Goal: Task Accomplishment & Management: Manage account settings

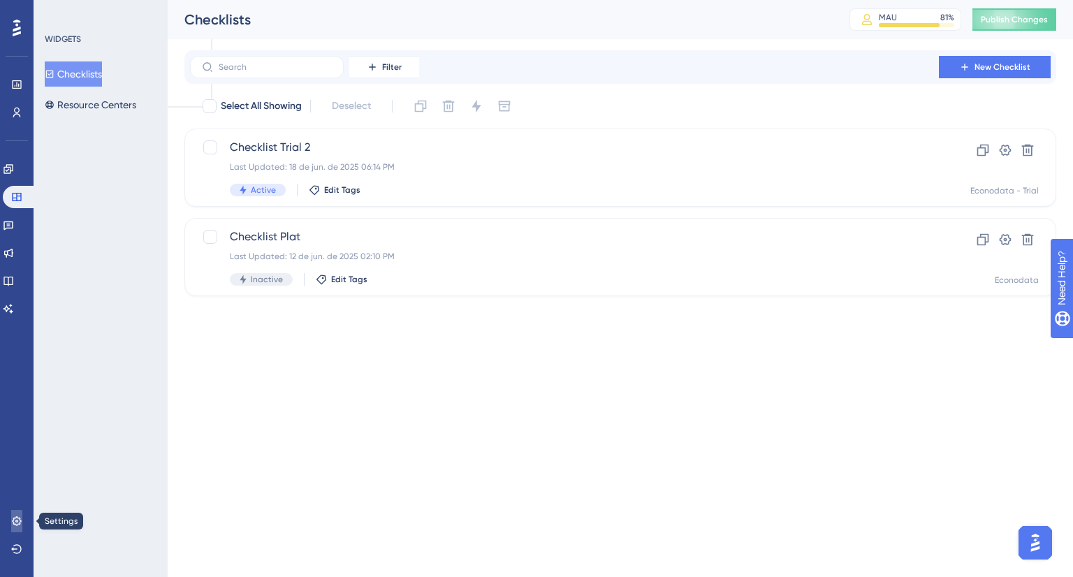
click at [16, 521] on icon at bounding box center [16, 520] width 9 height 9
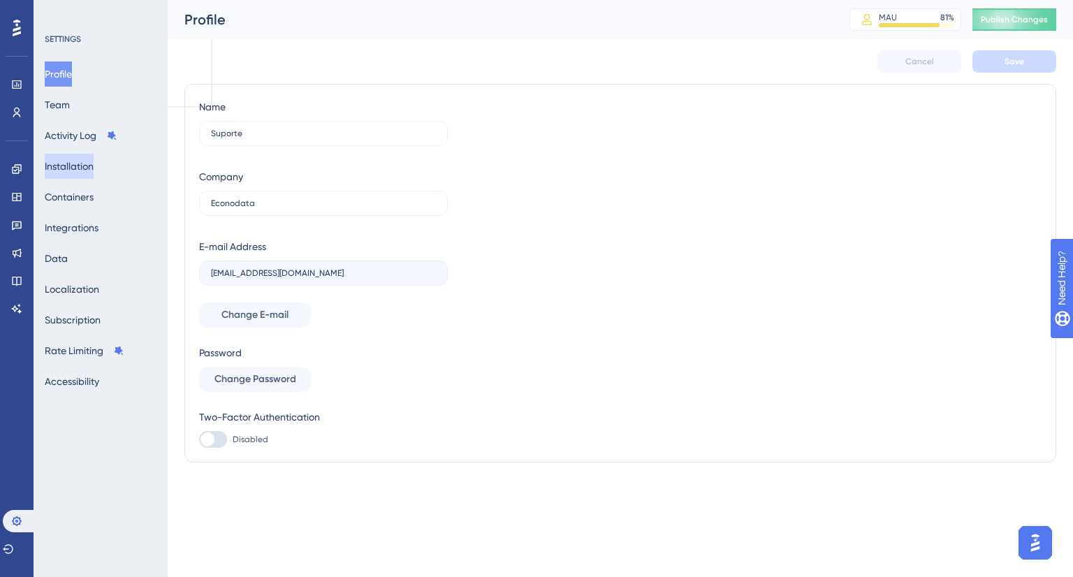
click at [74, 168] on button "Installation" at bounding box center [69, 166] width 49 height 25
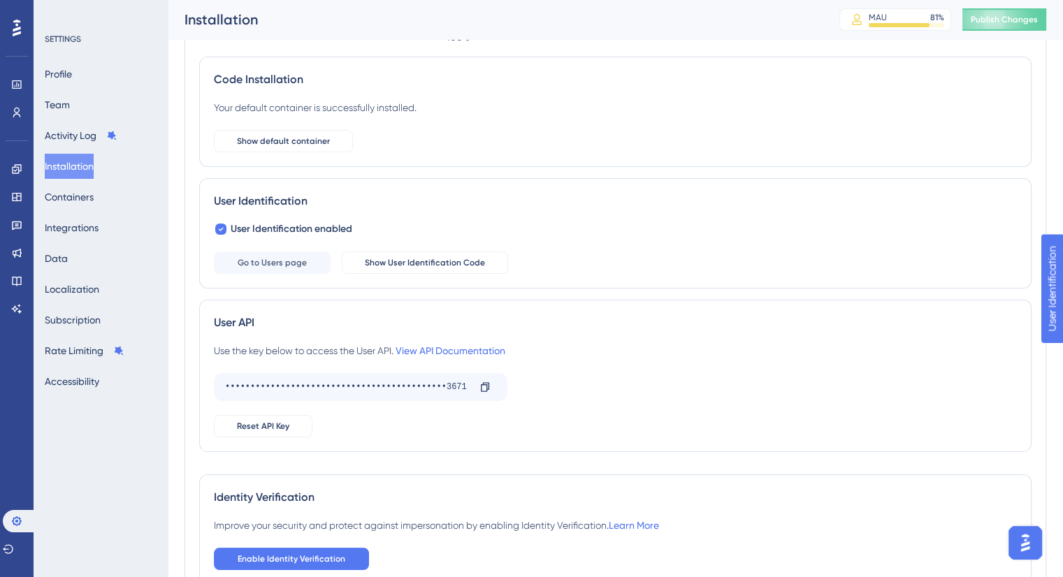
scroll to position [140, 0]
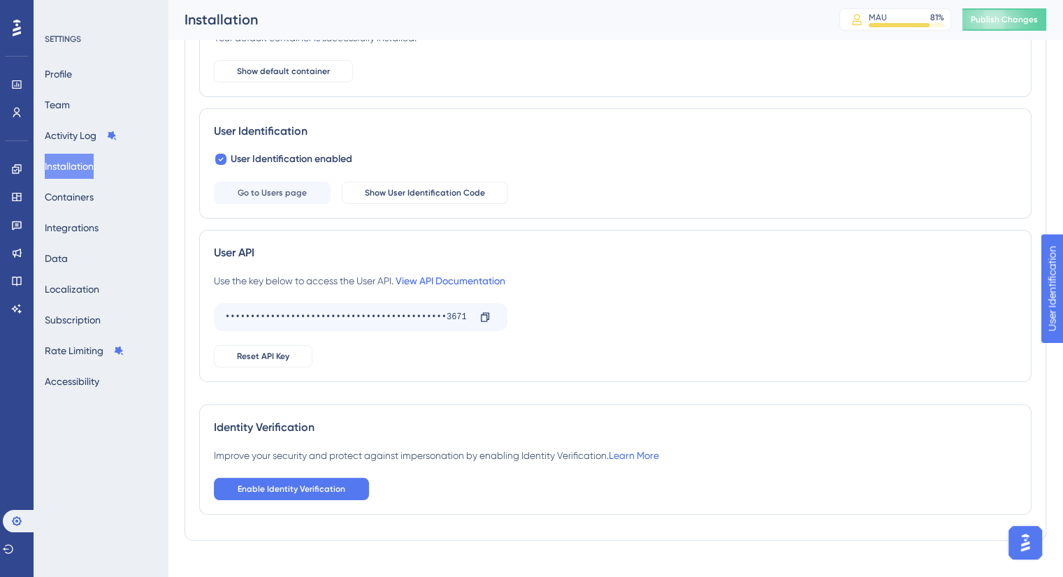
click at [465, 276] on link "View API Documentation" at bounding box center [451, 280] width 110 height 11
click at [64, 188] on button "Containers" at bounding box center [69, 196] width 49 height 25
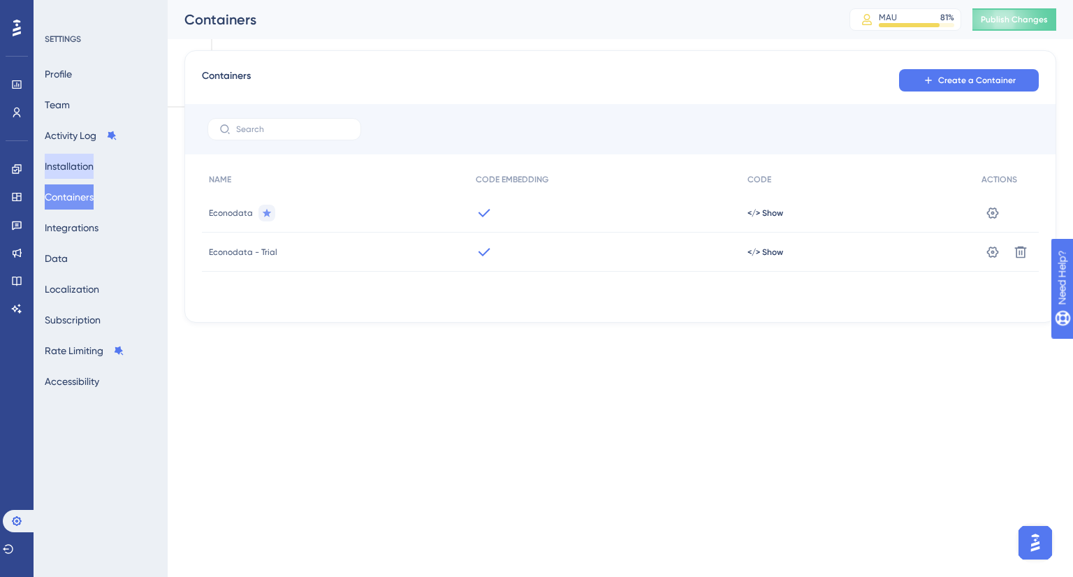
click at [80, 168] on button "Installation" at bounding box center [69, 166] width 49 height 25
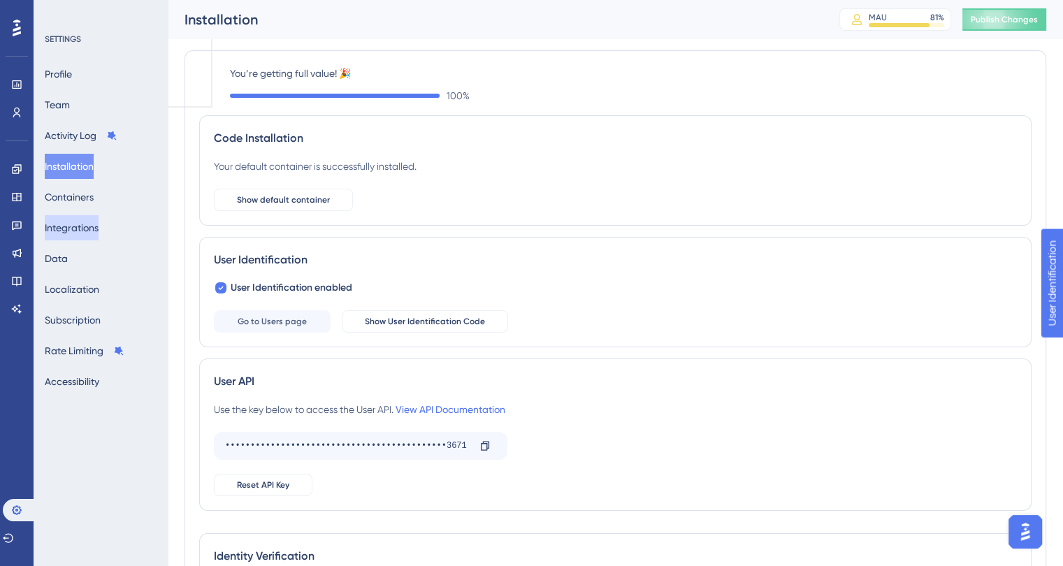
click at [83, 230] on button "Integrations" at bounding box center [72, 227] width 54 height 25
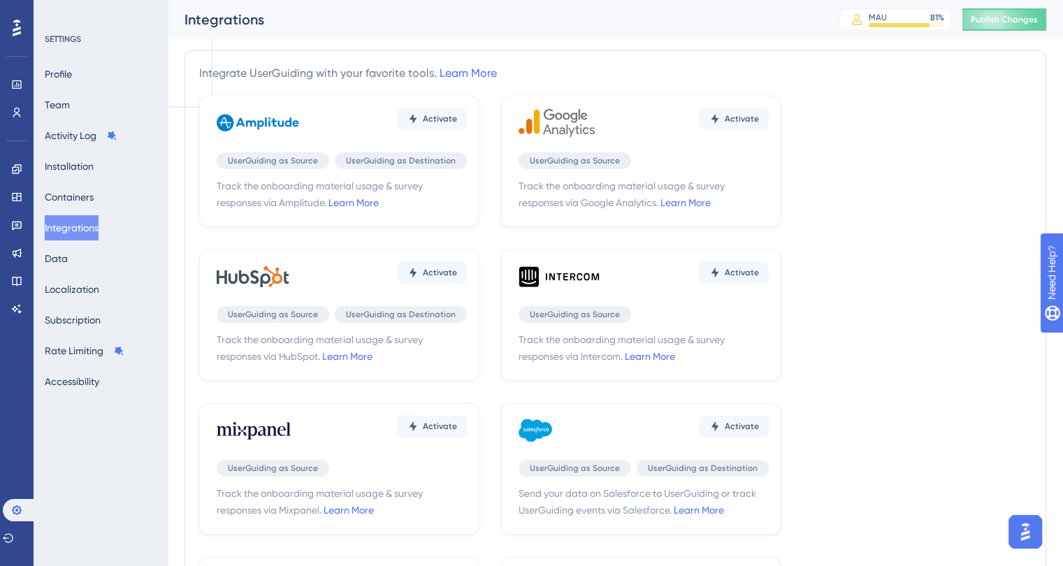
click at [631, 147] on div "Activate UserGuiding as Source Track the onboarding material usage & survey res…" at bounding box center [641, 161] width 280 height 131
click at [619, 108] on div "Activate" at bounding box center [643, 123] width 250 height 42
click at [560, 118] on icon at bounding box center [560, 123] width 84 height 42
click at [595, 180] on span "Track the onboarding material usage & survey responses via Google Analytics. Le…" at bounding box center [643, 194] width 250 height 34
click at [688, 145] on div "Activate UserGuiding as Source Track the onboarding material usage & survey res…" at bounding box center [641, 161] width 280 height 131
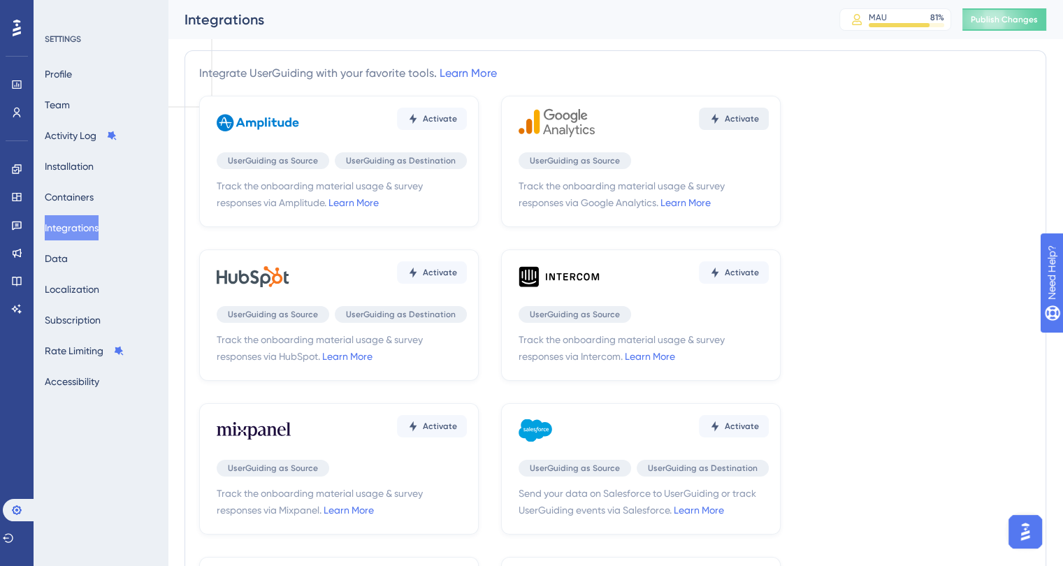
click at [723, 126] on button "Activate" at bounding box center [734, 119] width 70 height 22
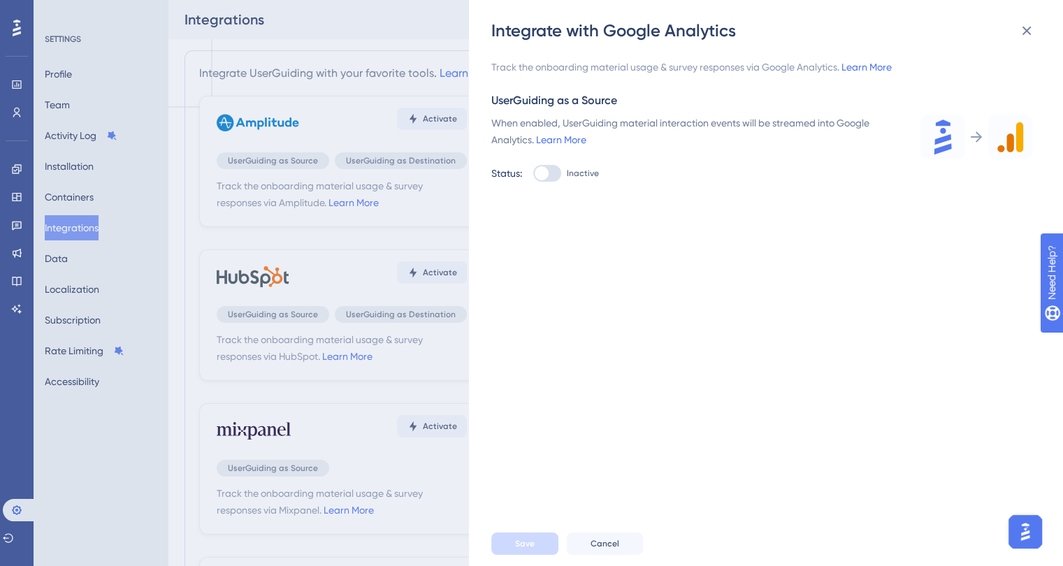
click at [546, 175] on div at bounding box center [542, 173] width 14 height 14
click at [533, 174] on input "Inactive" at bounding box center [532, 173] width 1 height 1
checkbox input "true"
click at [531, 546] on button "Save" at bounding box center [524, 543] width 67 height 22
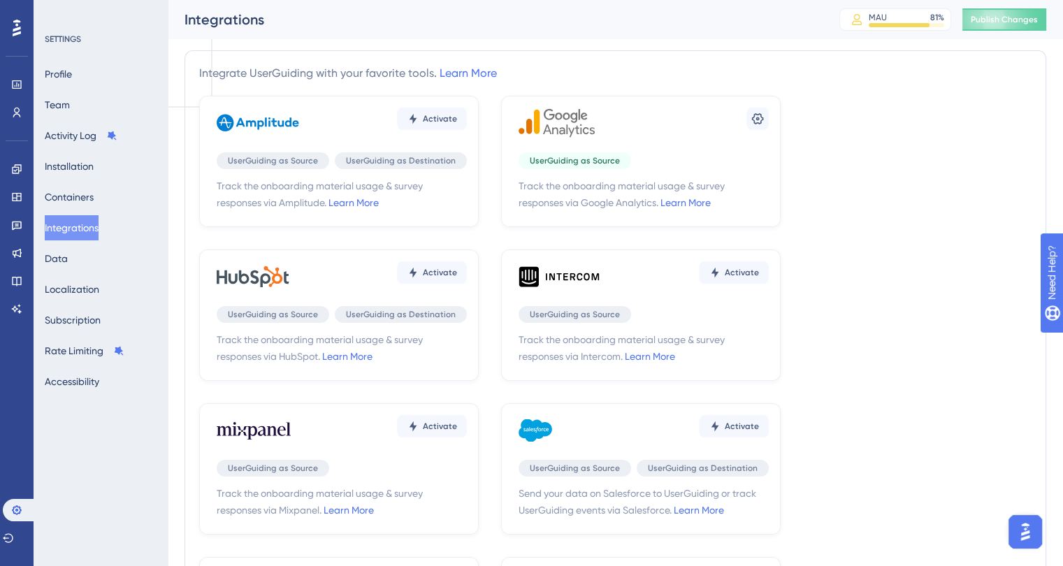
click at [566, 115] on icon at bounding box center [560, 123] width 84 height 42
click at [622, 147] on div "Settings UserGuiding as Source Track the onboarding material usage & survey res…" at bounding box center [641, 161] width 280 height 131
click at [593, 166] on div "UserGuiding as Source" at bounding box center [574, 160] width 113 height 17
click at [585, 160] on span "UserGuiding as Source" at bounding box center [575, 160] width 90 height 11
click at [760, 113] on icon at bounding box center [757, 119] width 14 height 14
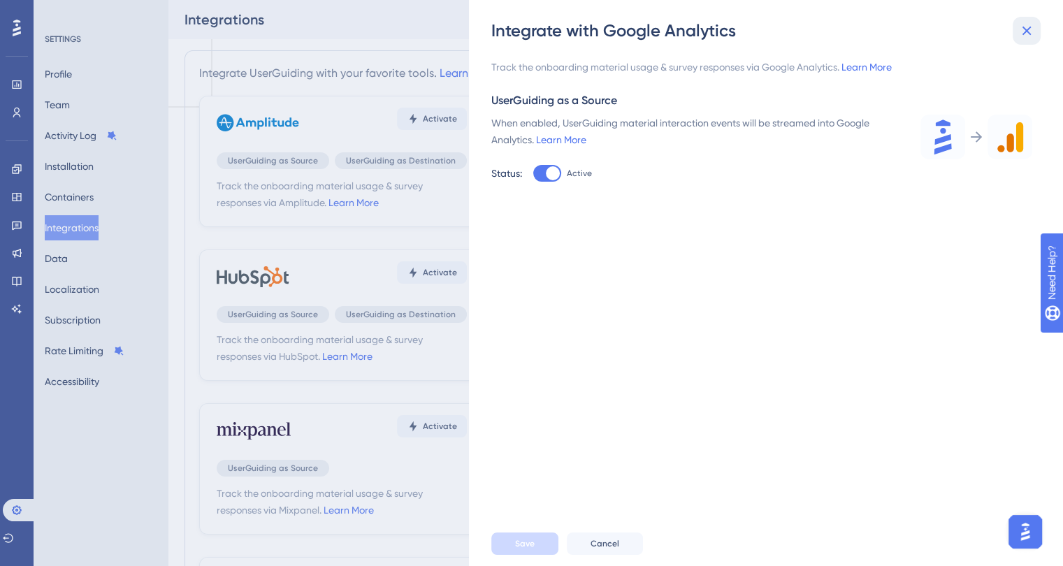
click at [1026, 38] on icon at bounding box center [1026, 30] width 17 height 17
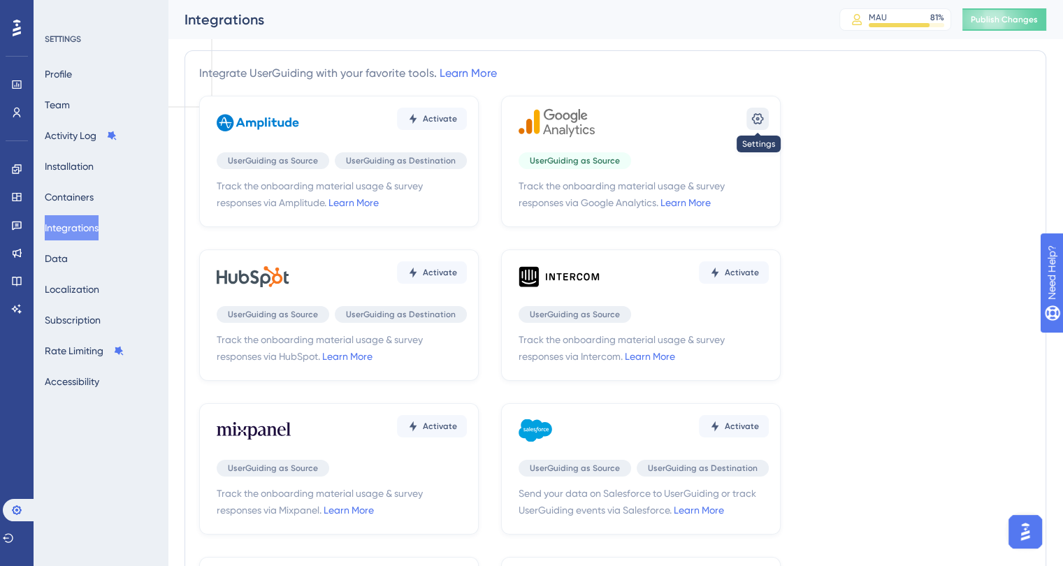
click at [760, 121] on icon at bounding box center [758, 118] width 12 height 11
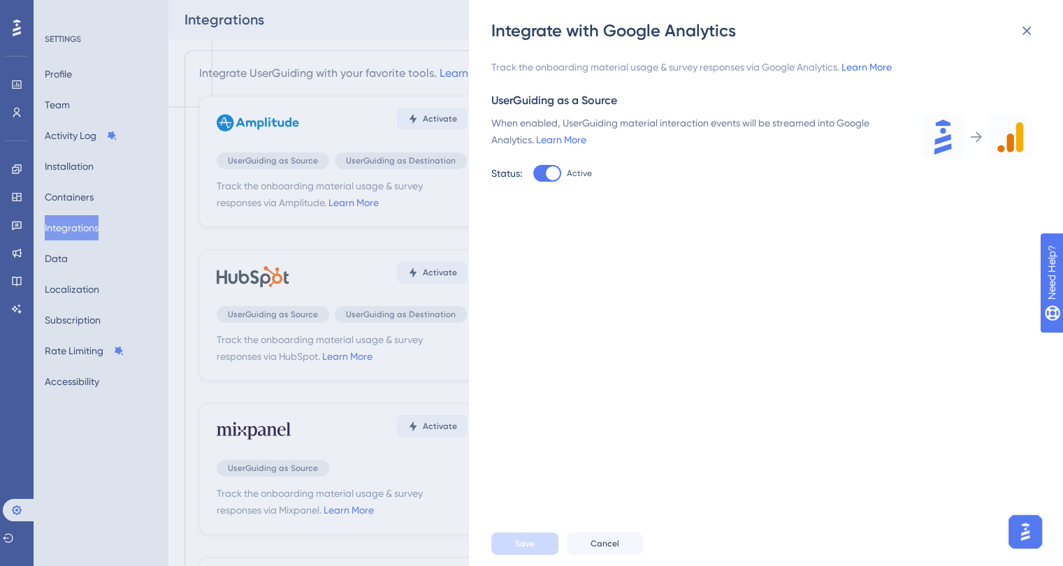
click at [540, 174] on div at bounding box center [547, 173] width 28 height 17
click at [533, 174] on input "Active" at bounding box center [532, 173] width 1 height 1
checkbox input "false"
click at [1022, 29] on icon at bounding box center [1026, 30] width 17 height 17
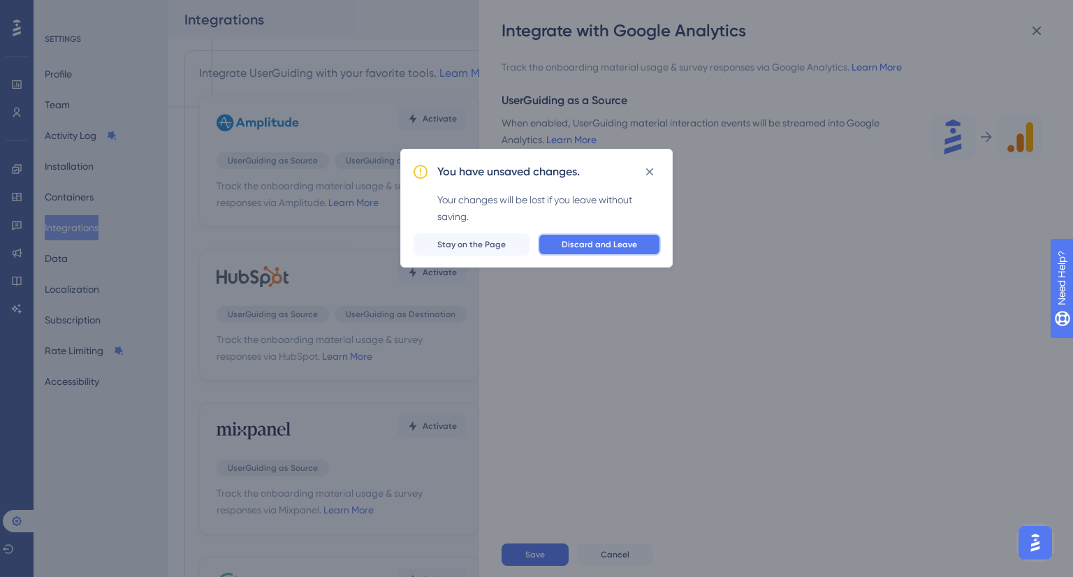
click at [588, 244] on span "Discard and Leave" at bounding box center [599, 244] width 75 height 11
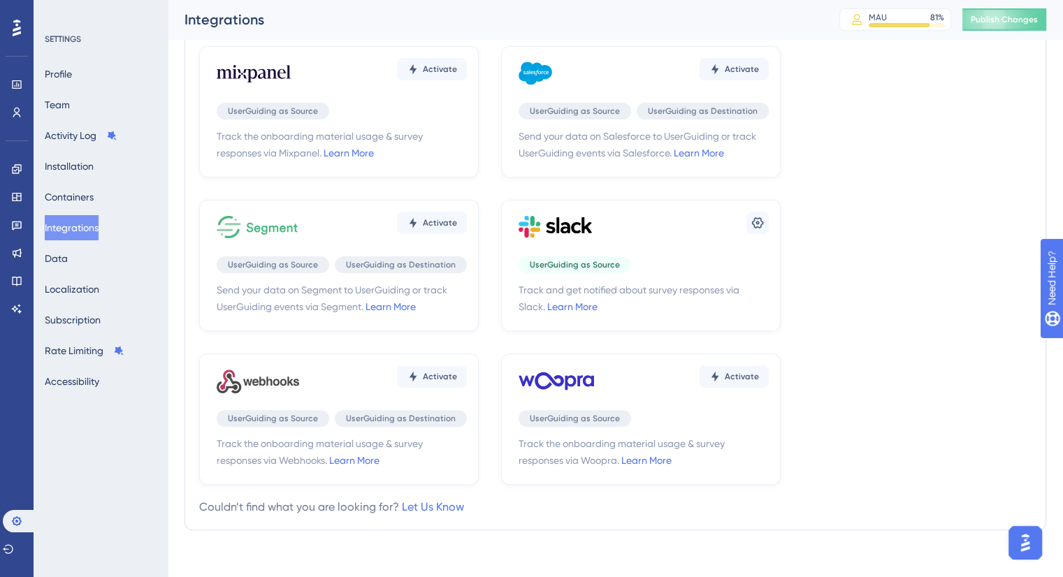
scroll to position [377, 0]
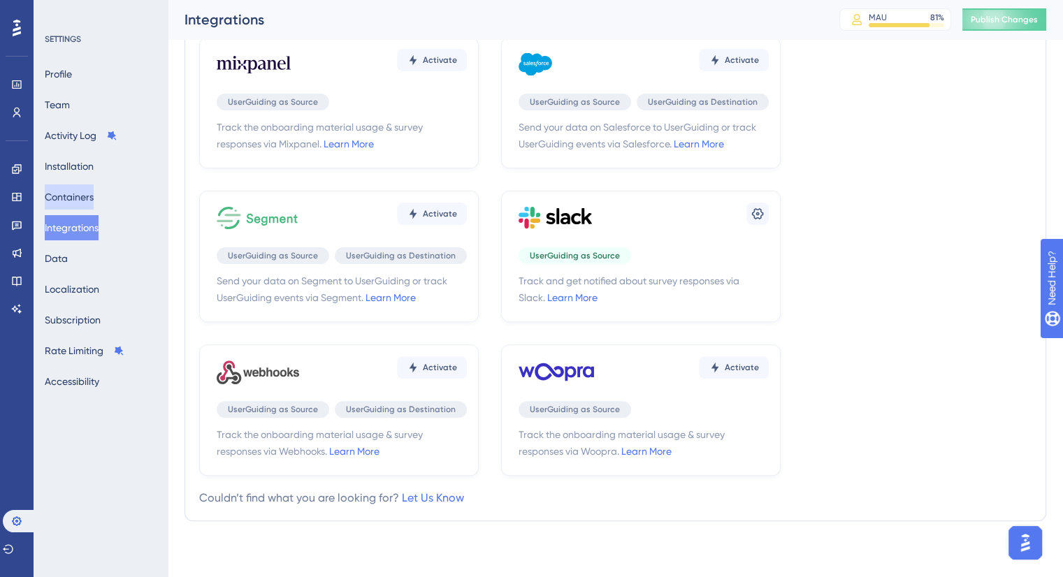
click at [92, 202] on button "Containers" at bounding box center [69, 196] width 49 height 25
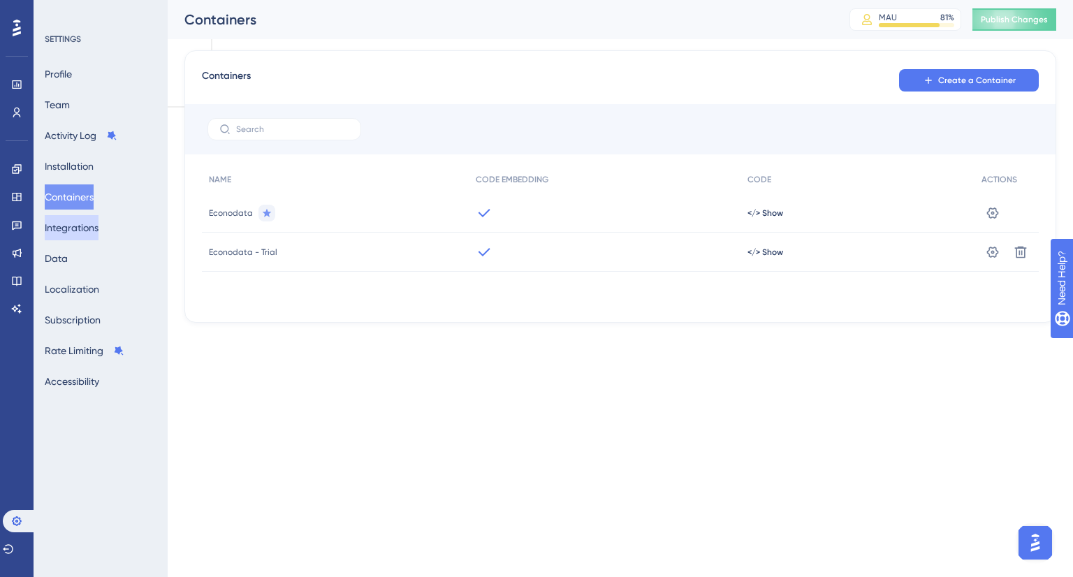
click at [92, 234] on button "Integrations" at bounding box center [72, 227] width 54 height 25
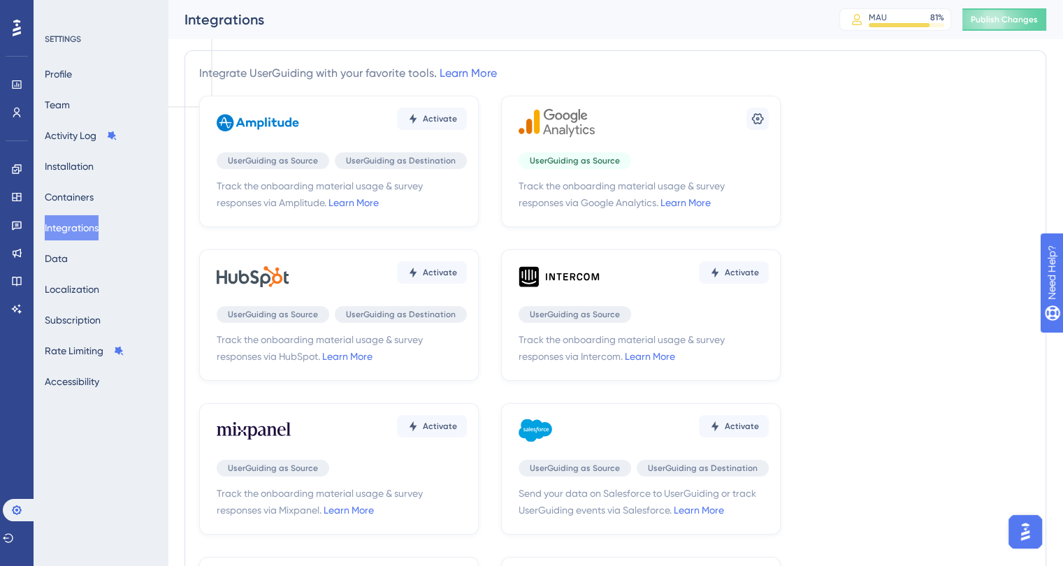
click at [92, 261] on div "Profile Team Activity Log Installation Containers Integrations Data Localizatio…" at bounding box center [101, 227] width 113 height 333
click at [61, 249] on button "Data" at bounding box center [56, 258] width 23 height 25
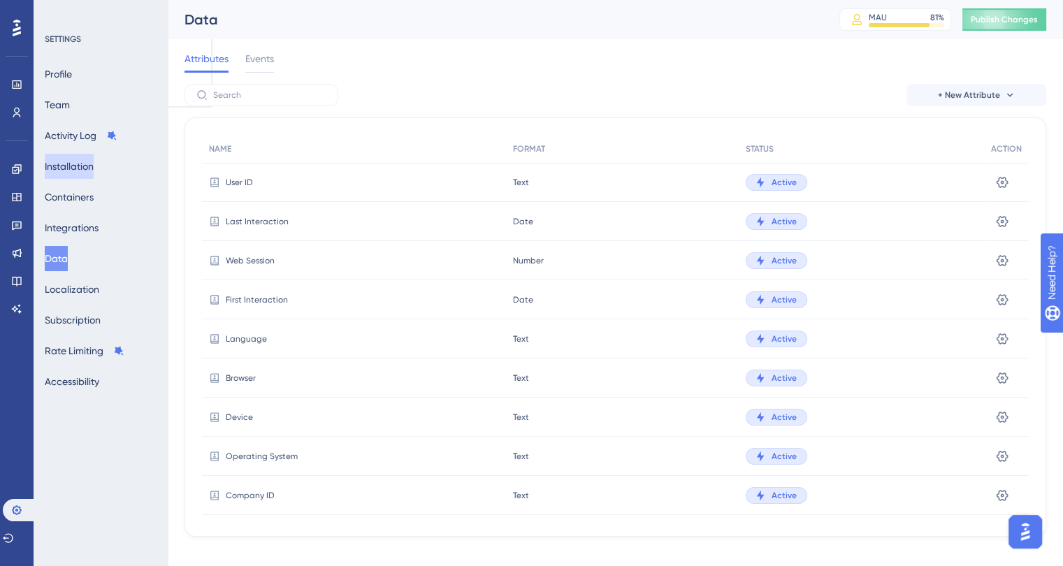
click at [71, 157] on button "Installation" at bounding box center [69, 166] width 49 height 25
